Goal: Obtain resource: Download file/media

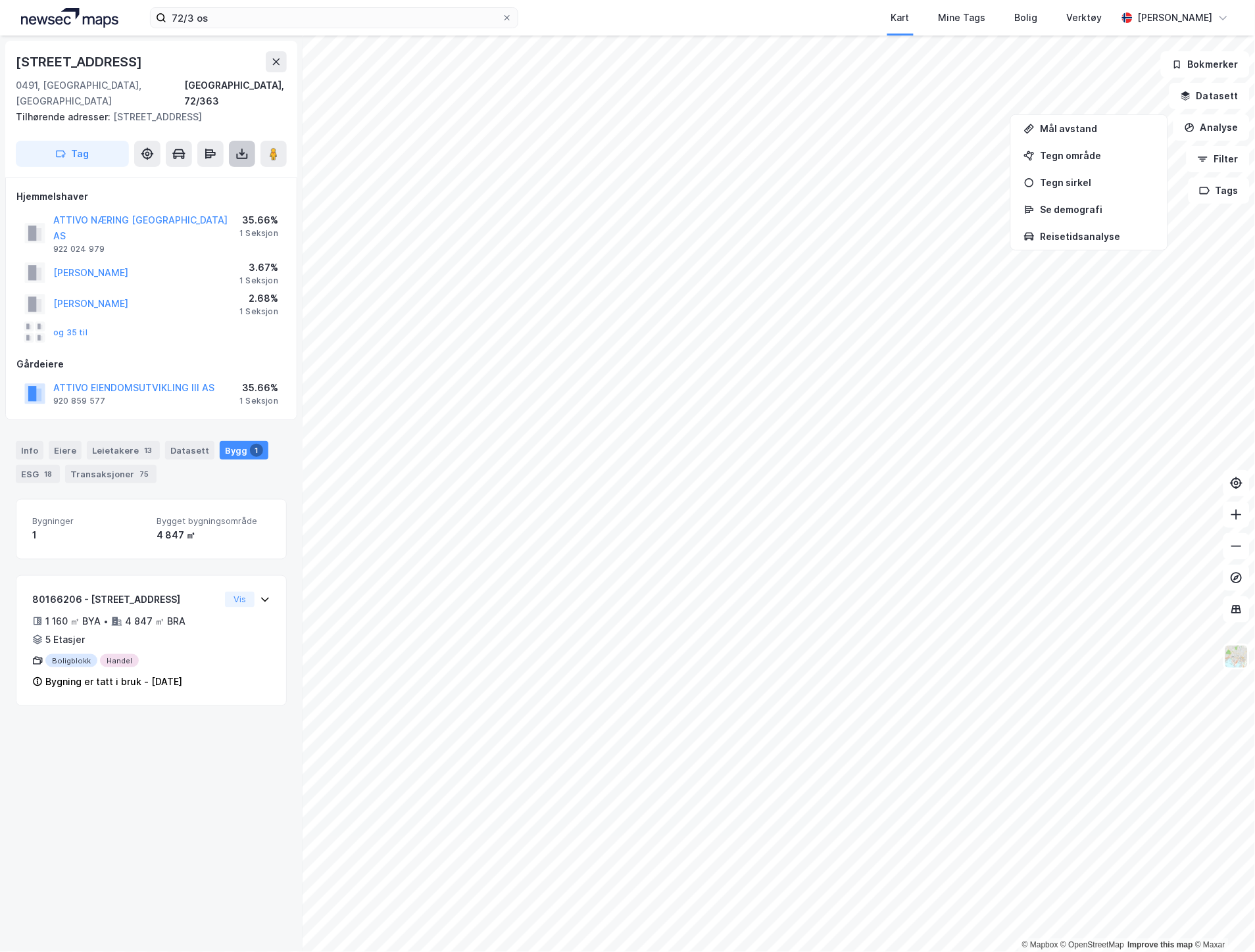
click at [233, 141] on button at bounding box center [241, 154] width 26 height 26
click at [216, 195] on div "Last ned matrikkelrapport" at bounding box center [194, 200] width 109 height 11
